Goal: Information Seeking & Learning: Learn about a topic

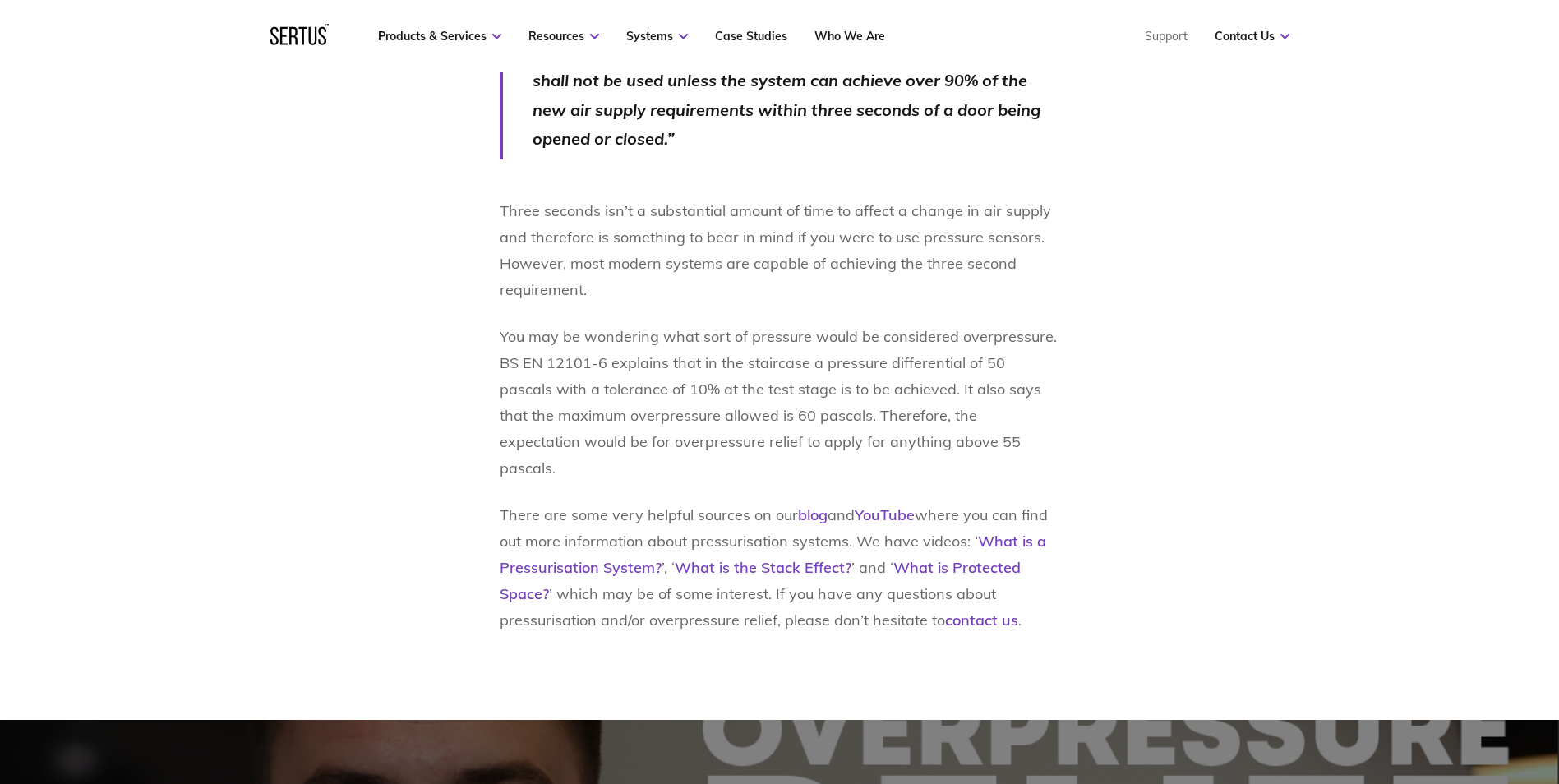
scroll to position [2383, 0]
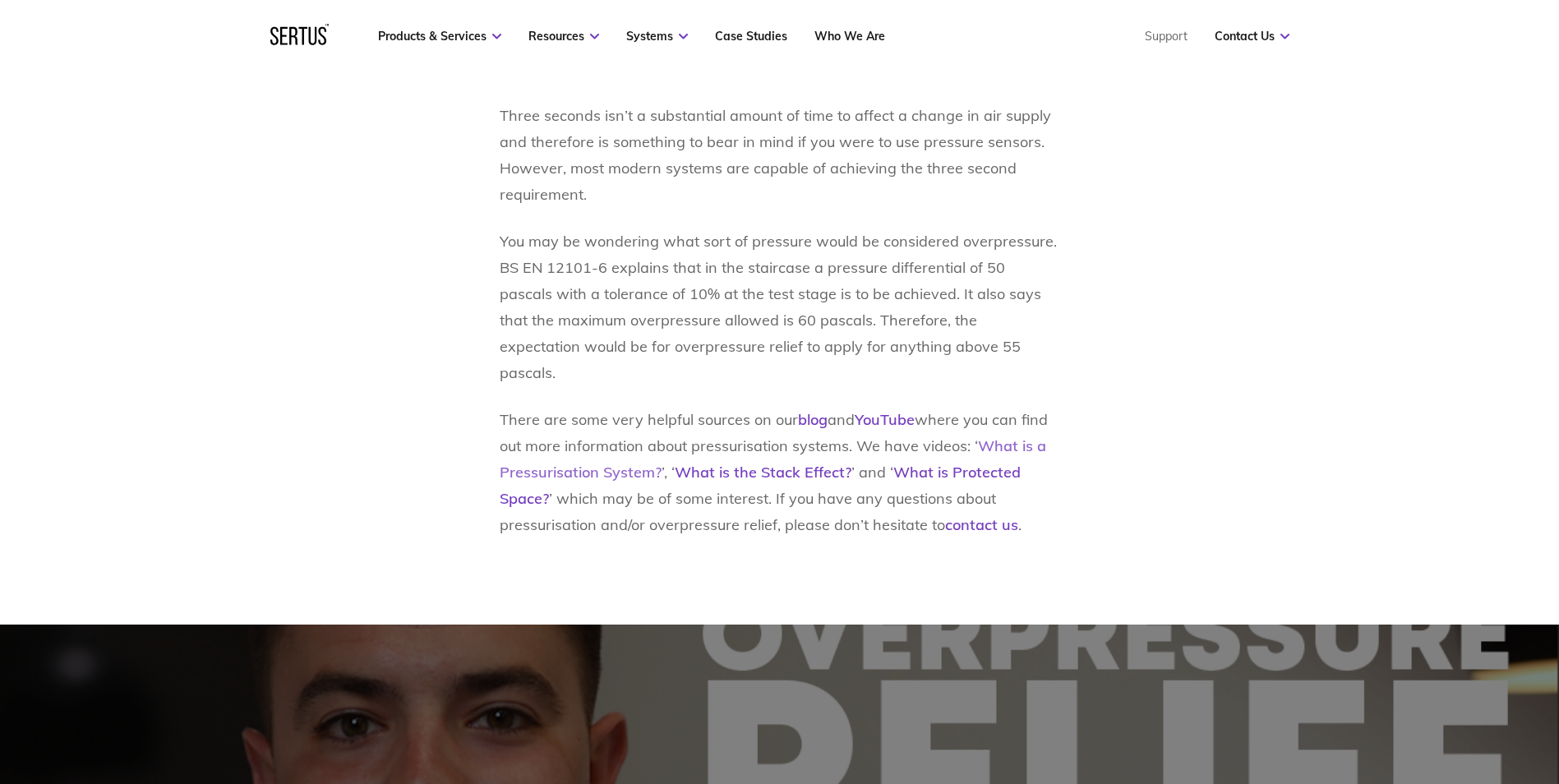
click at [1009, 482] on b "What is a Pressurisation System?" at bounding box center [772, 459] width 546 height 45
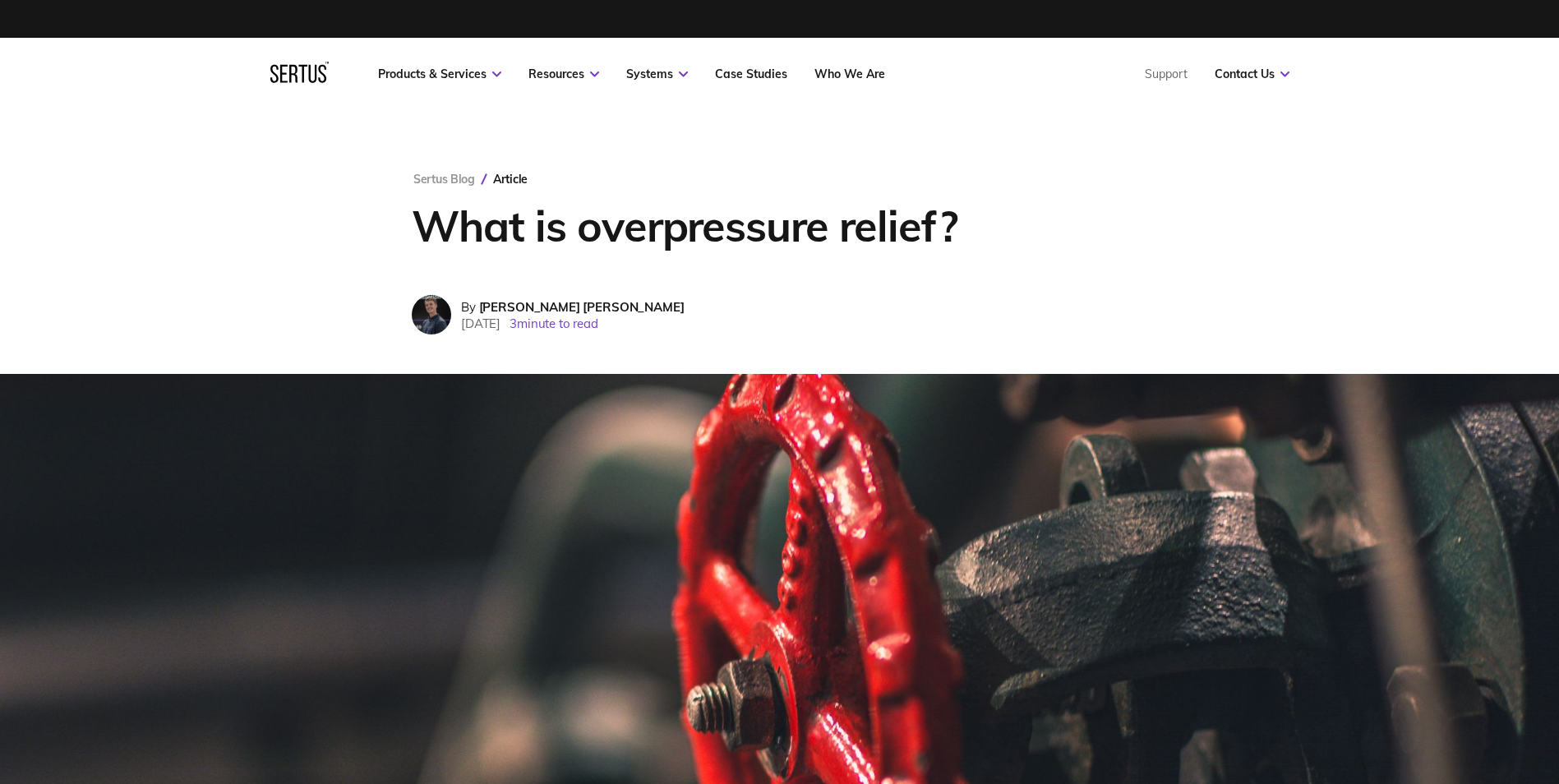
scroll to position [0, 0]
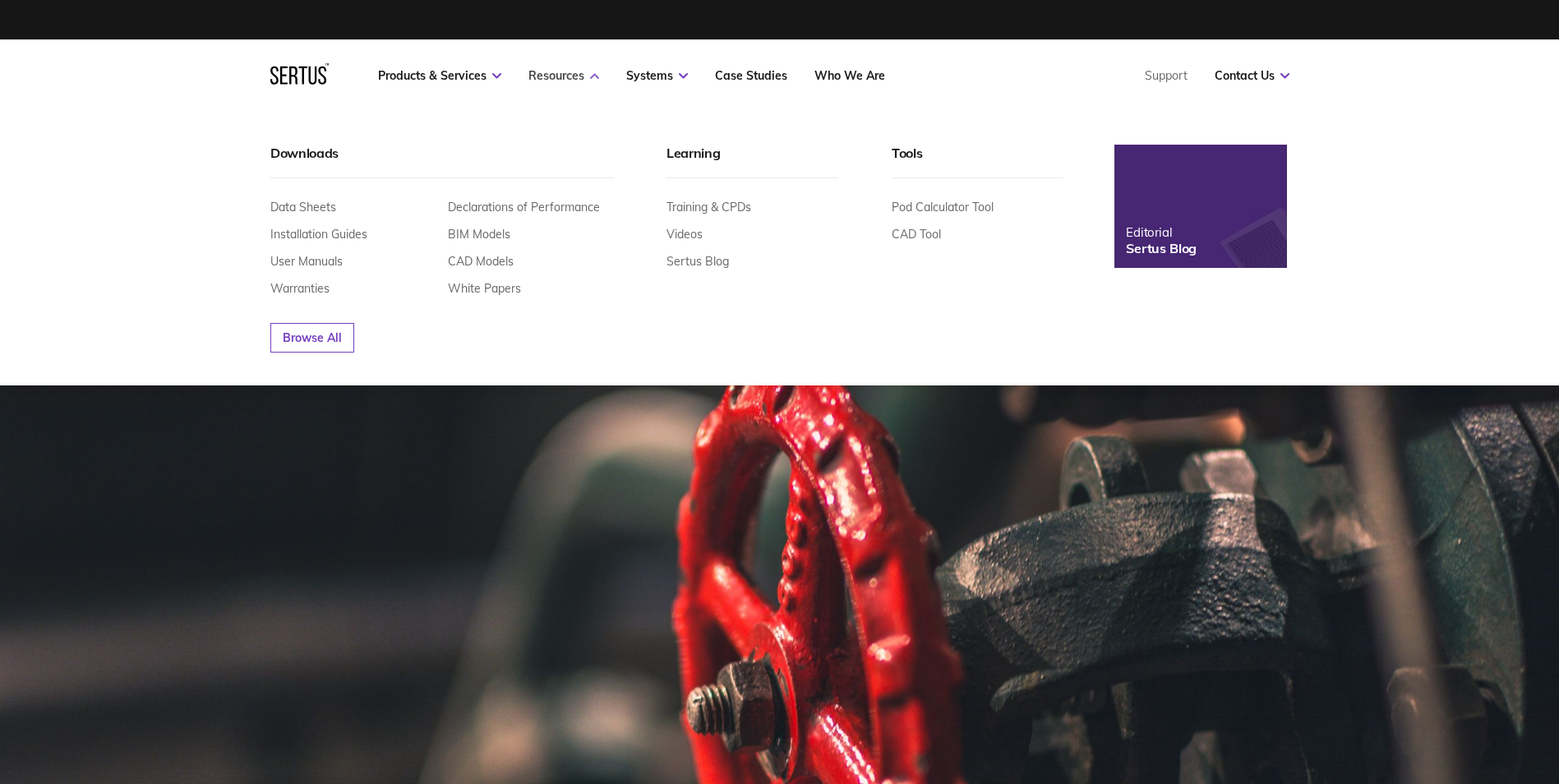
click at [593, 76] on icon at bounding box center [594, 76] width 9 height 6
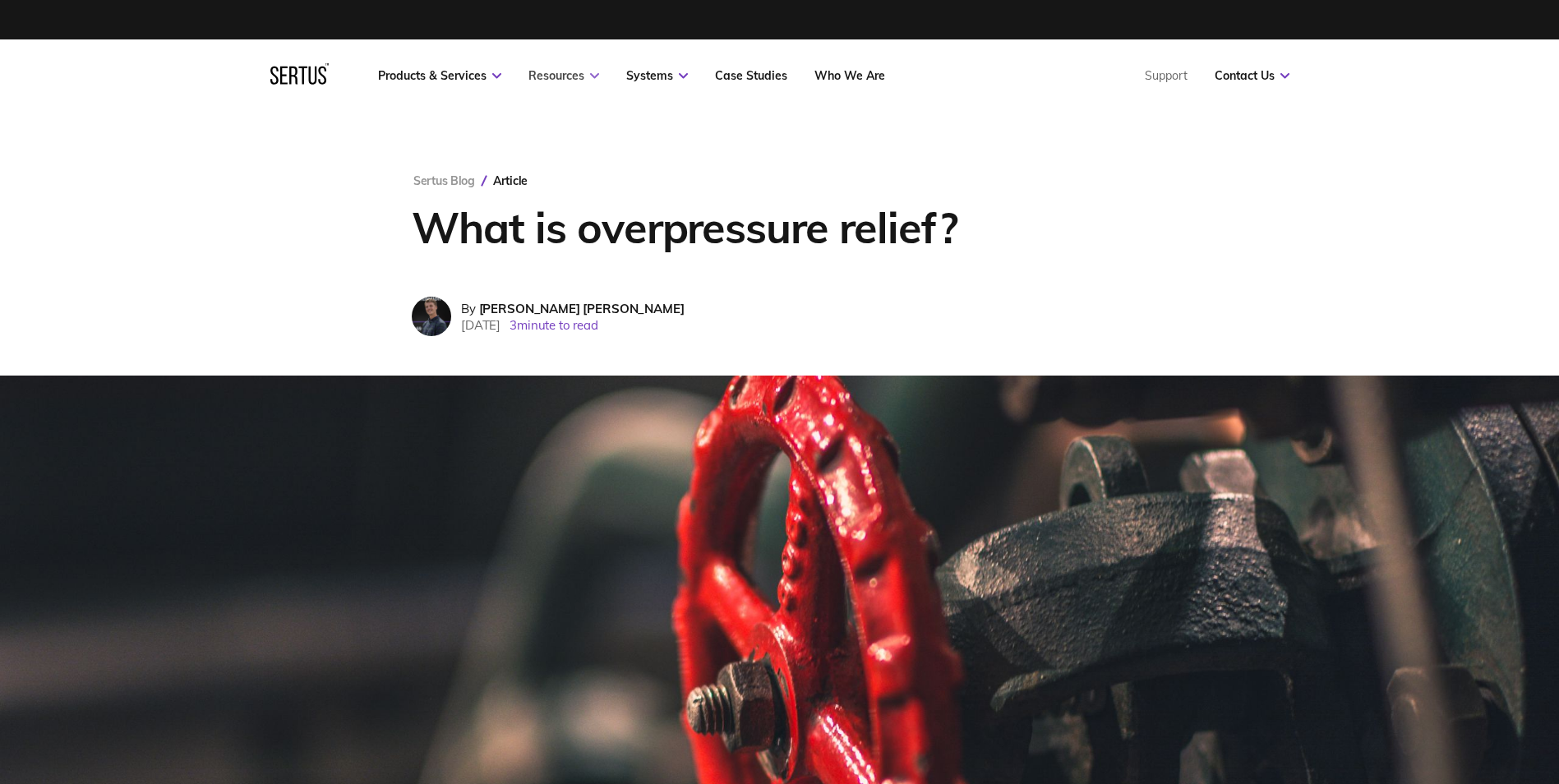
click at [593, 76] on icon at bounding box center [594, 76] width 9 height 6
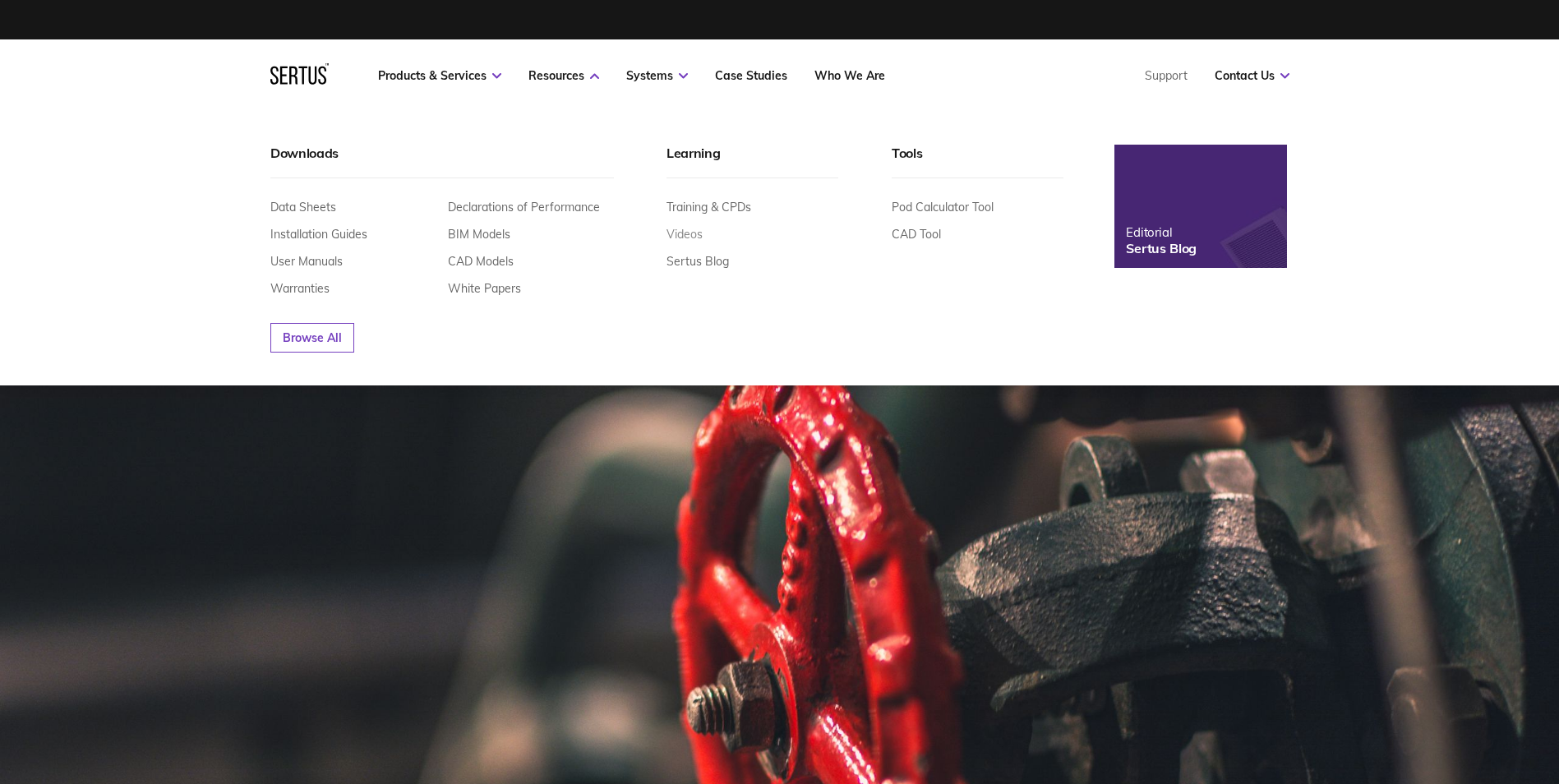
click at [683, 239] on link "Videos" at bounding box center [684, 234] width 37 height 14
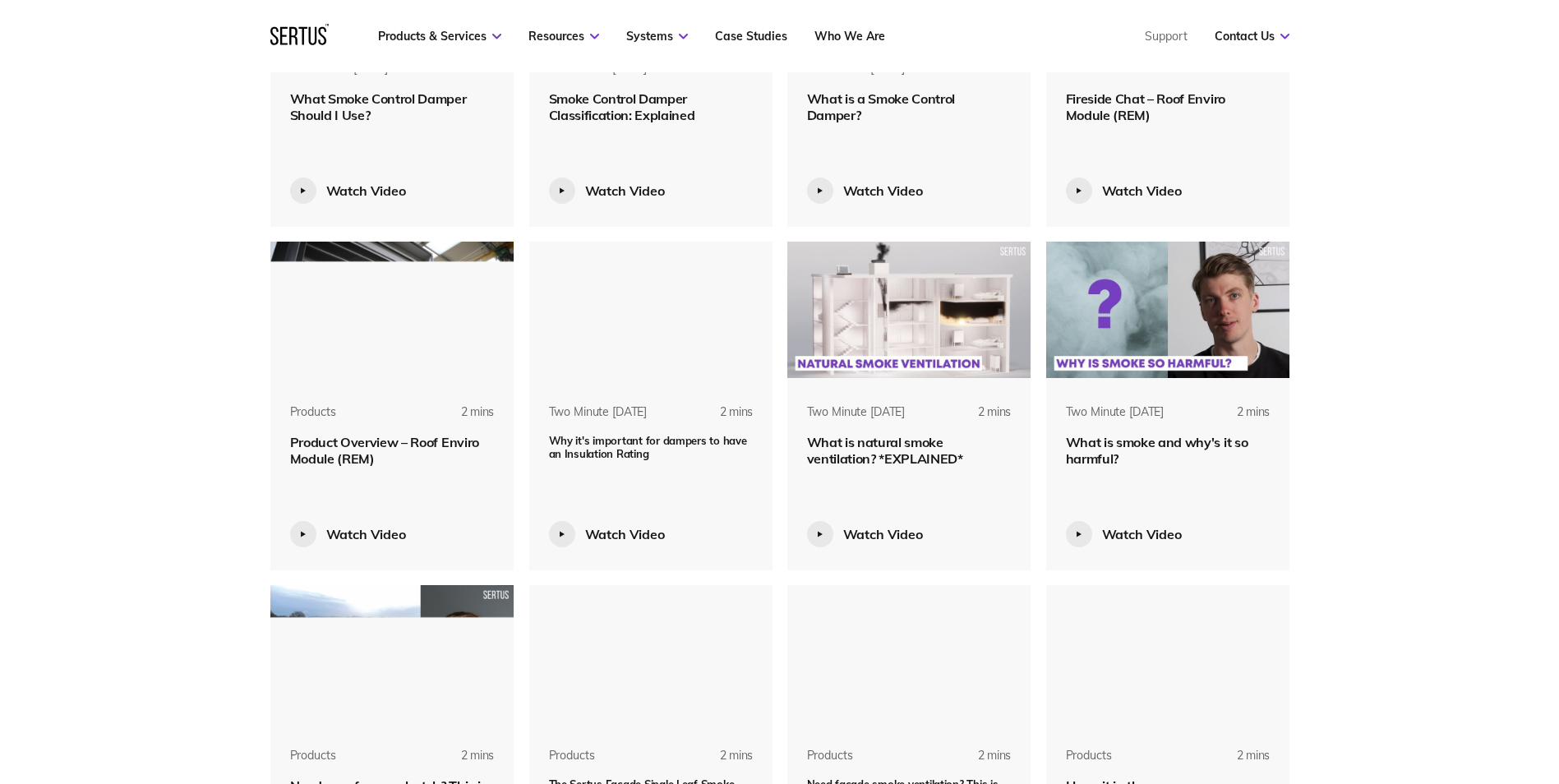
scroll to position [1643, 0]
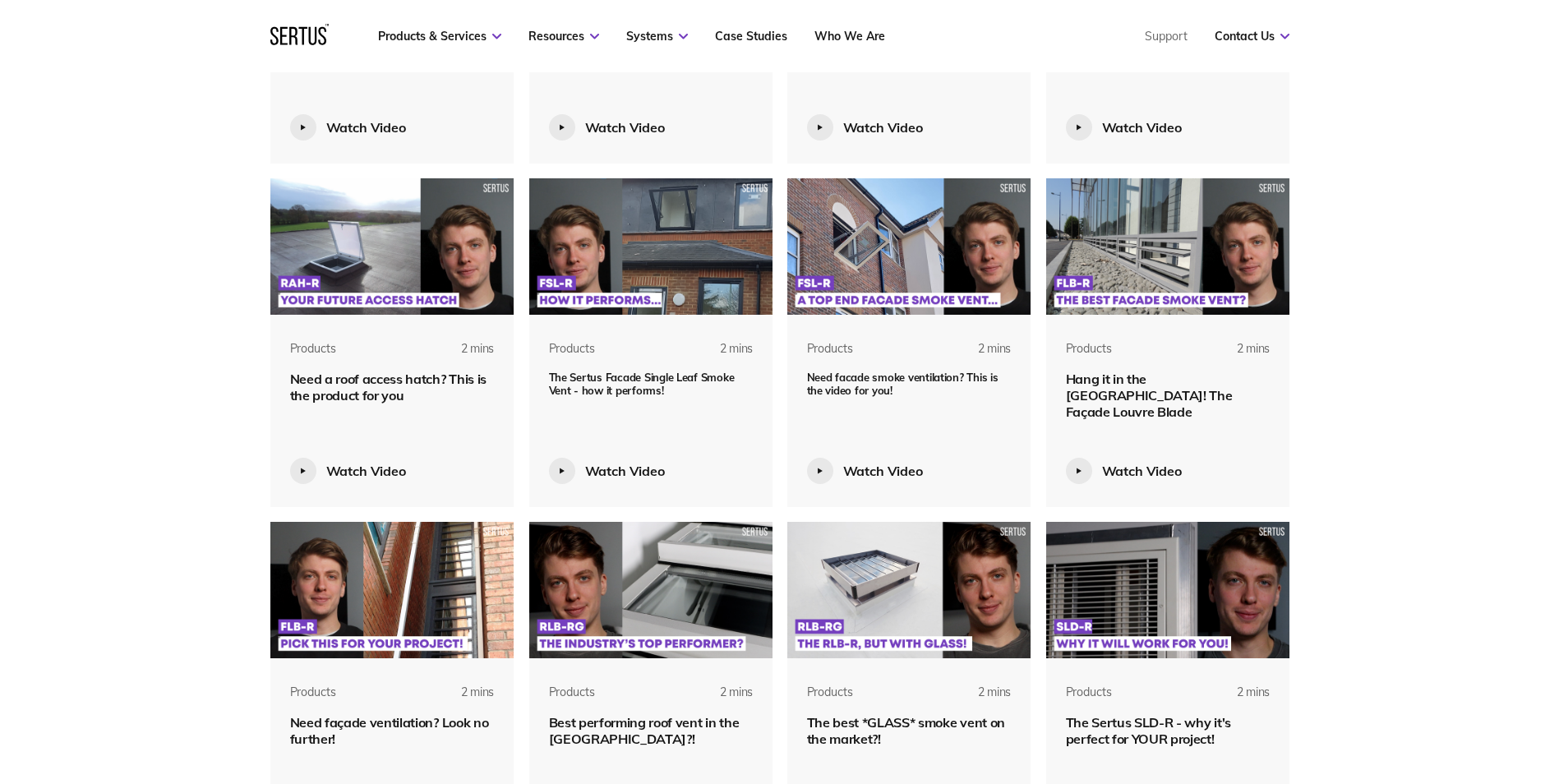
scroll to position [2054, 0]
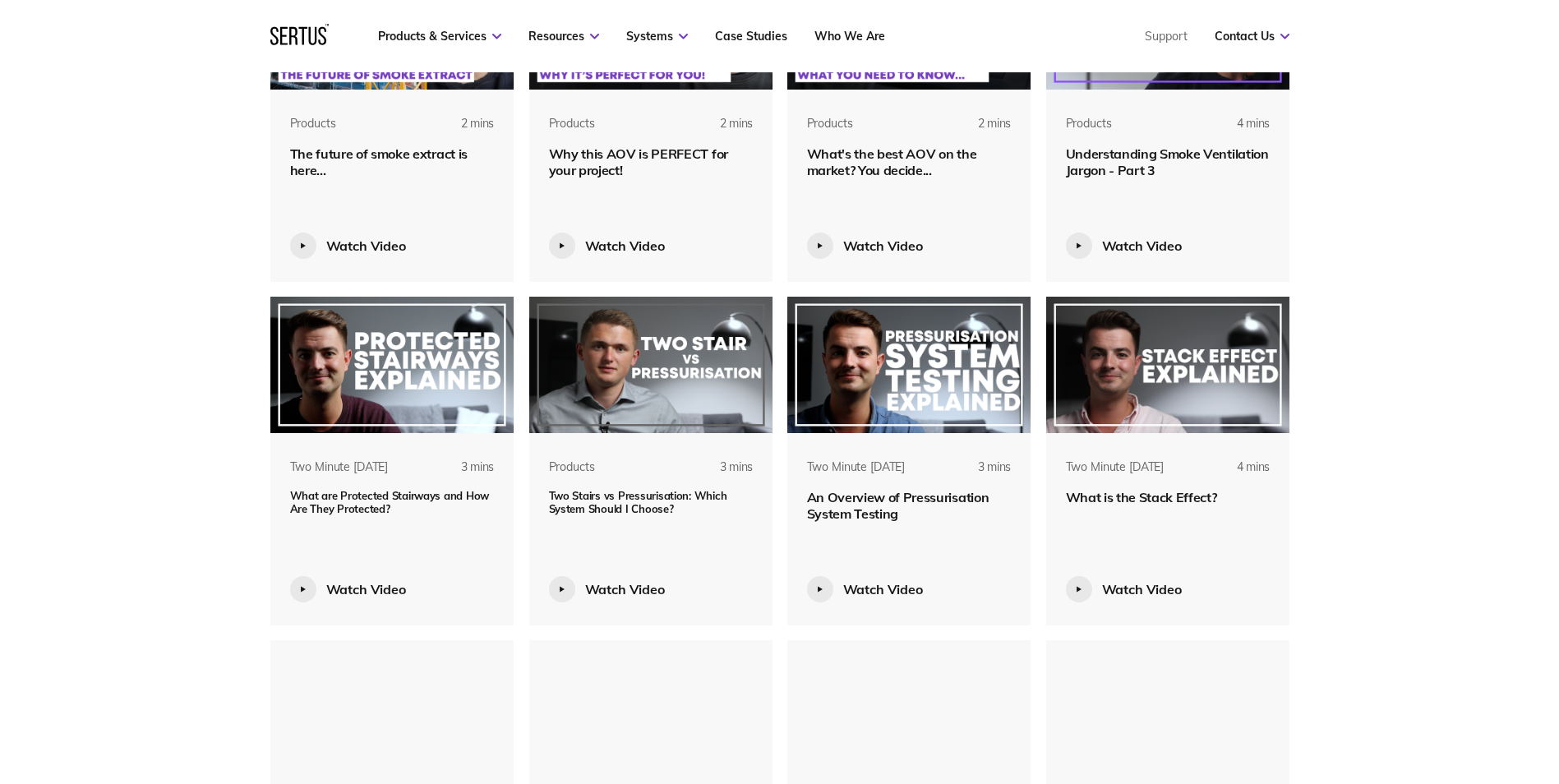
scroll to position [3369, 0]
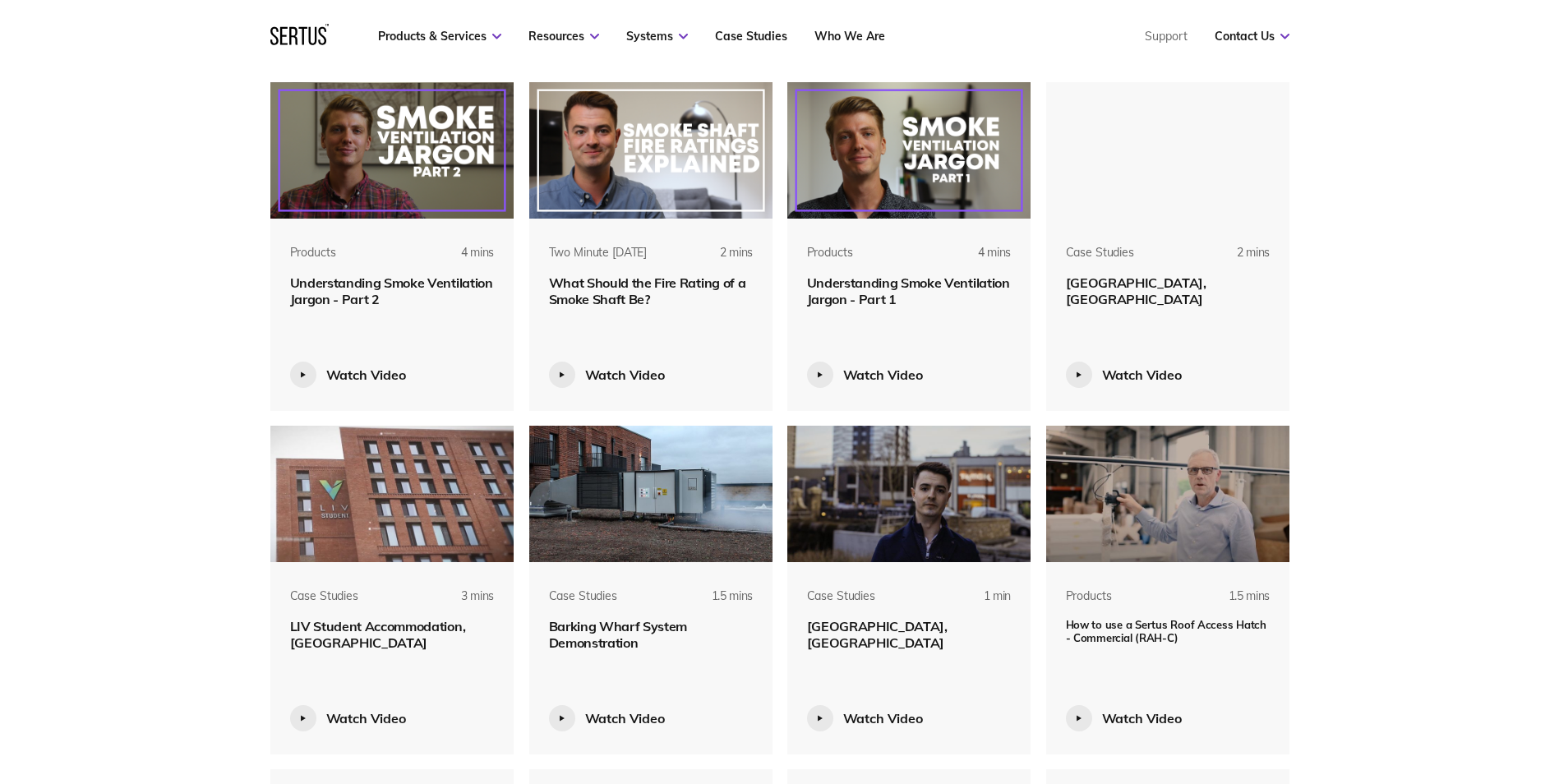
scroll to position [3861, 0]
